Goal: Information Seeking & Learning: Learn about a topic

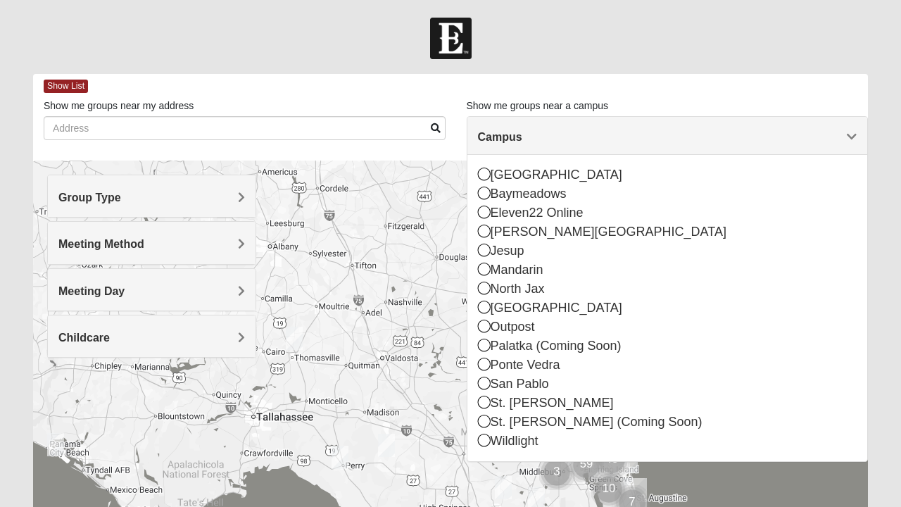
click at [294, 339] on img "Mixed Crutchfield 31757" at bounding box center [294, 338] width 28 height 35
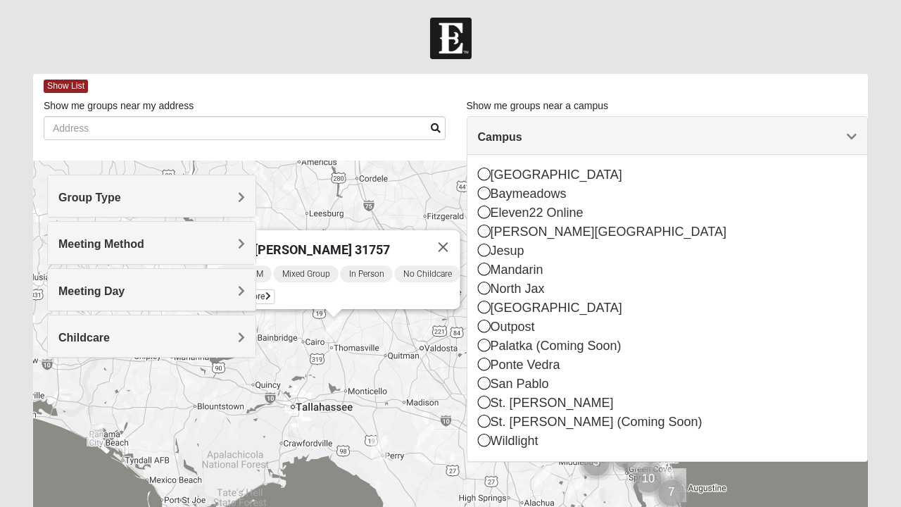
click at [389, 446] on img "Online Mixed Van Auker 32259" at bounding box center [379, 447] width 28 height 35
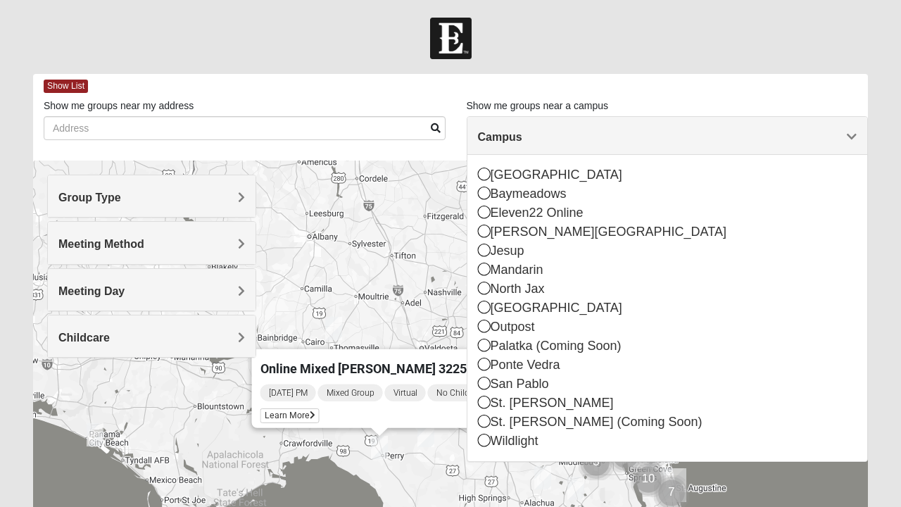
click at [408, 294] on div "Online Mixed [PERSON_NAME] 32259 [DATE] PM Mixed Group Virtual No Childcare Lea…" at bounding box center [450, 442] width 835 height 563
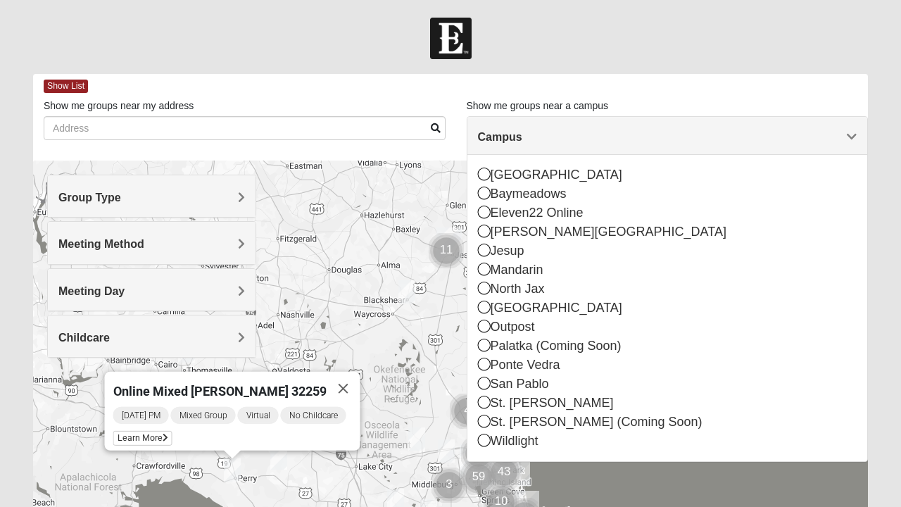
click at [280, 460] on img "Online Womens Freeman 32060" at bounding box center [279, 458] width 28 height 35
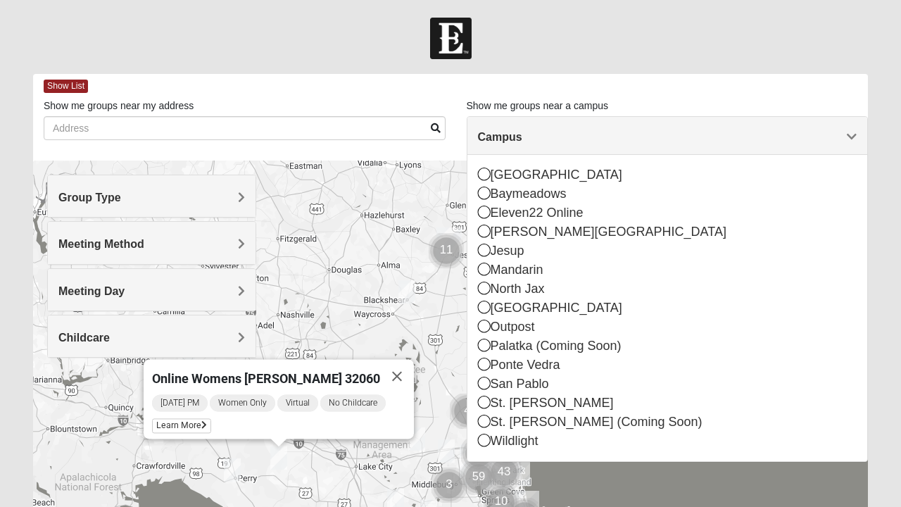
click at [396, 366] on button "Close" at bounding box center [397, 377] width 34 height 34
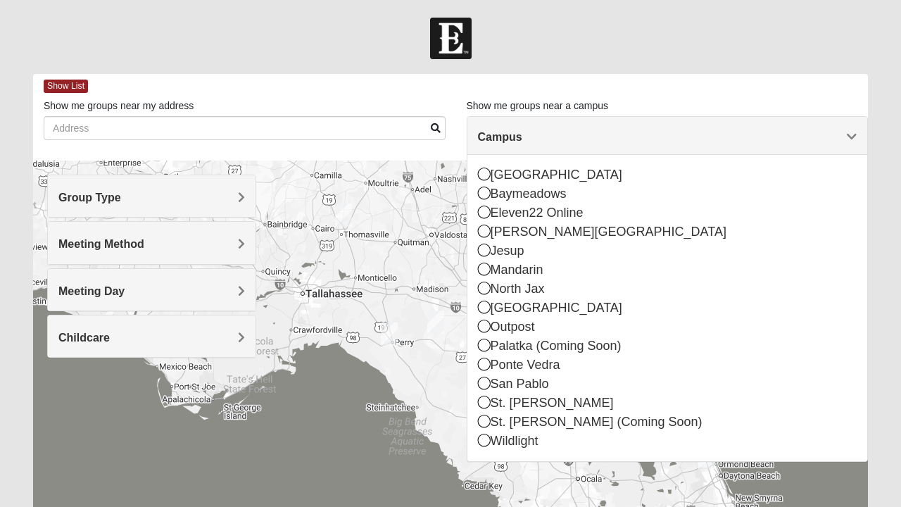
click at [444, 95] on div "Show List" at bounding box center [456, 86] width 825 height 25
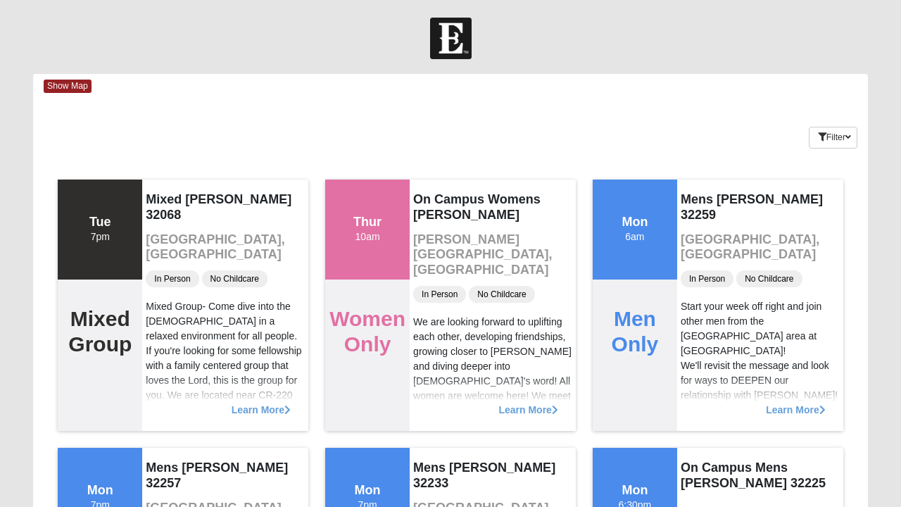
click at [66, 89] on span "Show Map" at bounding box center [68, 86] width 48 height 13
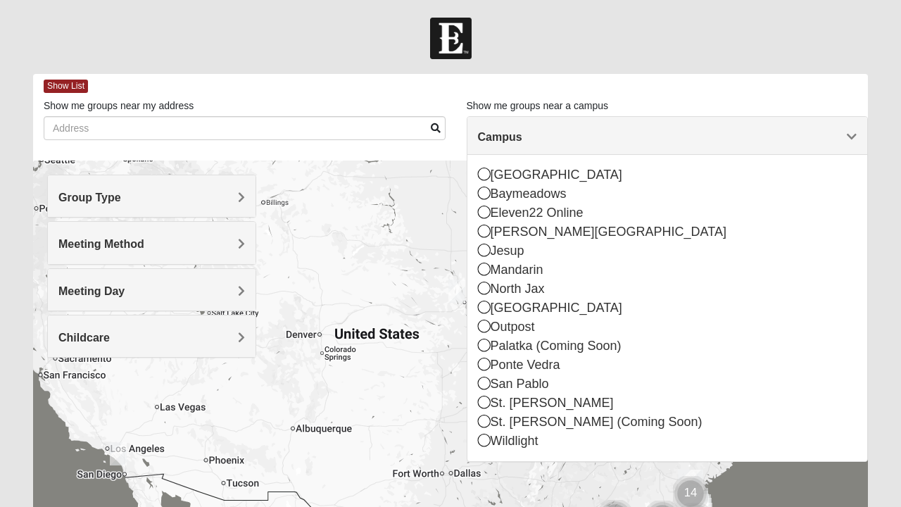
click at [206, 200] on h4 "Group Type" at bounding box center [151, 197] width 187 height 13
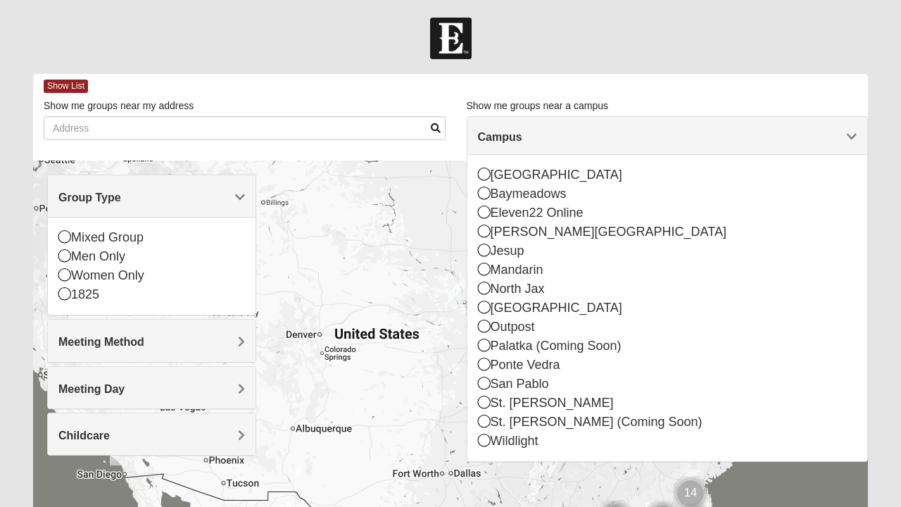
click at [159, 378] on div "Meeting Day" at bounding box center [152, 388] width 208 height 42
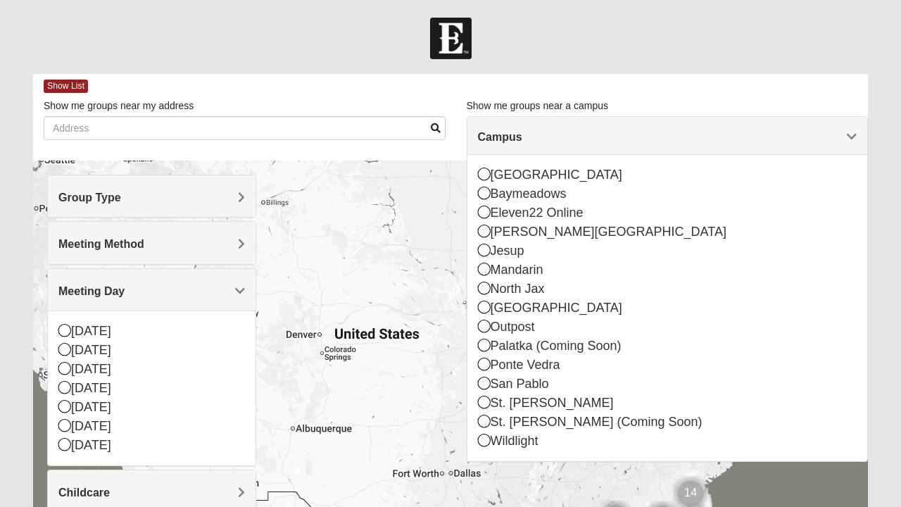
click at [186, 238] on h4 "Meeting Method" at bounding box center [151, 243] width 187 height 13
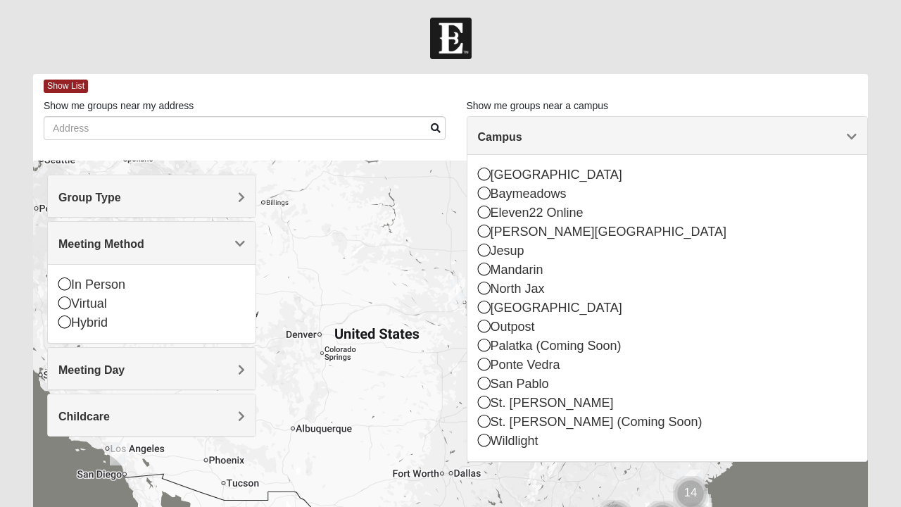
click at [72, 304] on div "Virtual" at bounding box center [151, 303] width 187 height 19
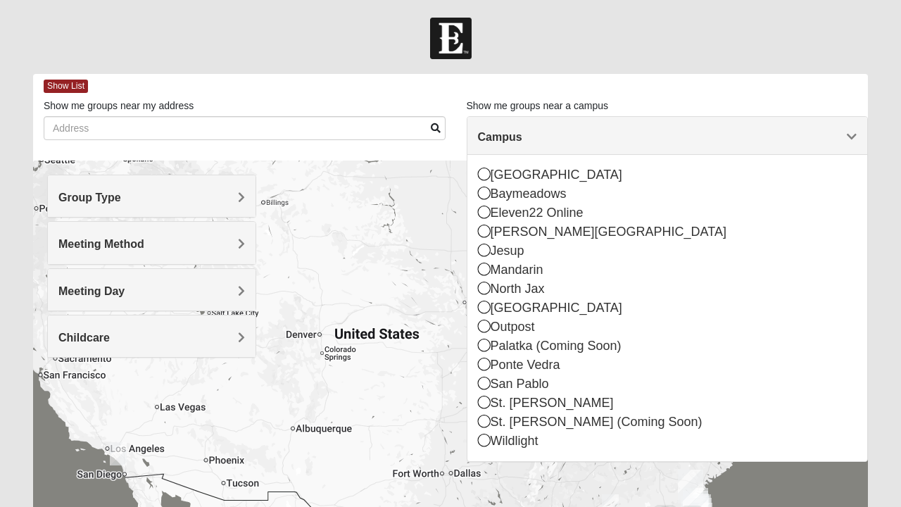
click at [851, 39] on div at bounding box center [450, 39] width 901 height 42
click at [522, 132] on span "Campus" at bounding box center [500, 137] width 44 height 12
